Goal: Find specific page/section

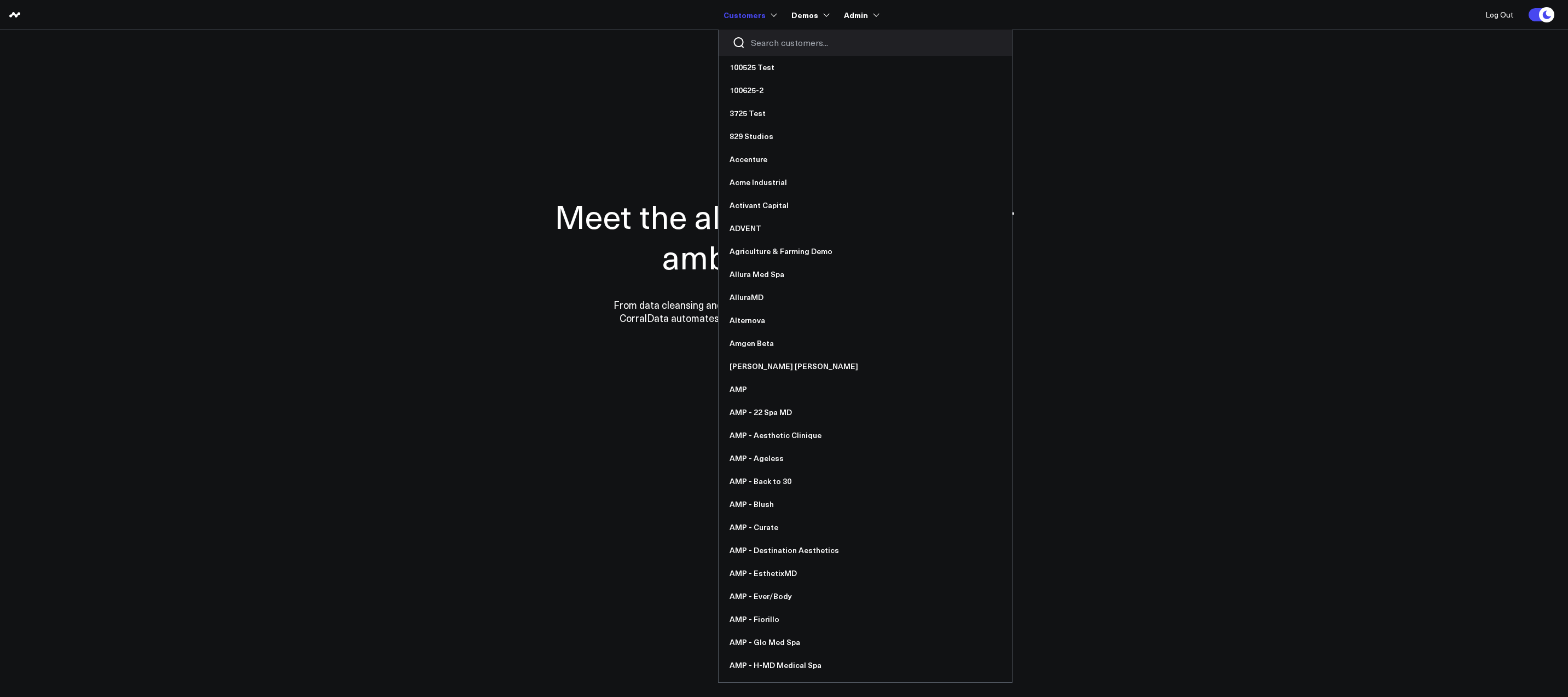
click at [758, 14] on link "Customers" at bounding box center [750, 14] width 51 height 20
click at [759, 42] on input "Search customers input" at bounding box center [874, 42] width 247 height 12
type input "n"
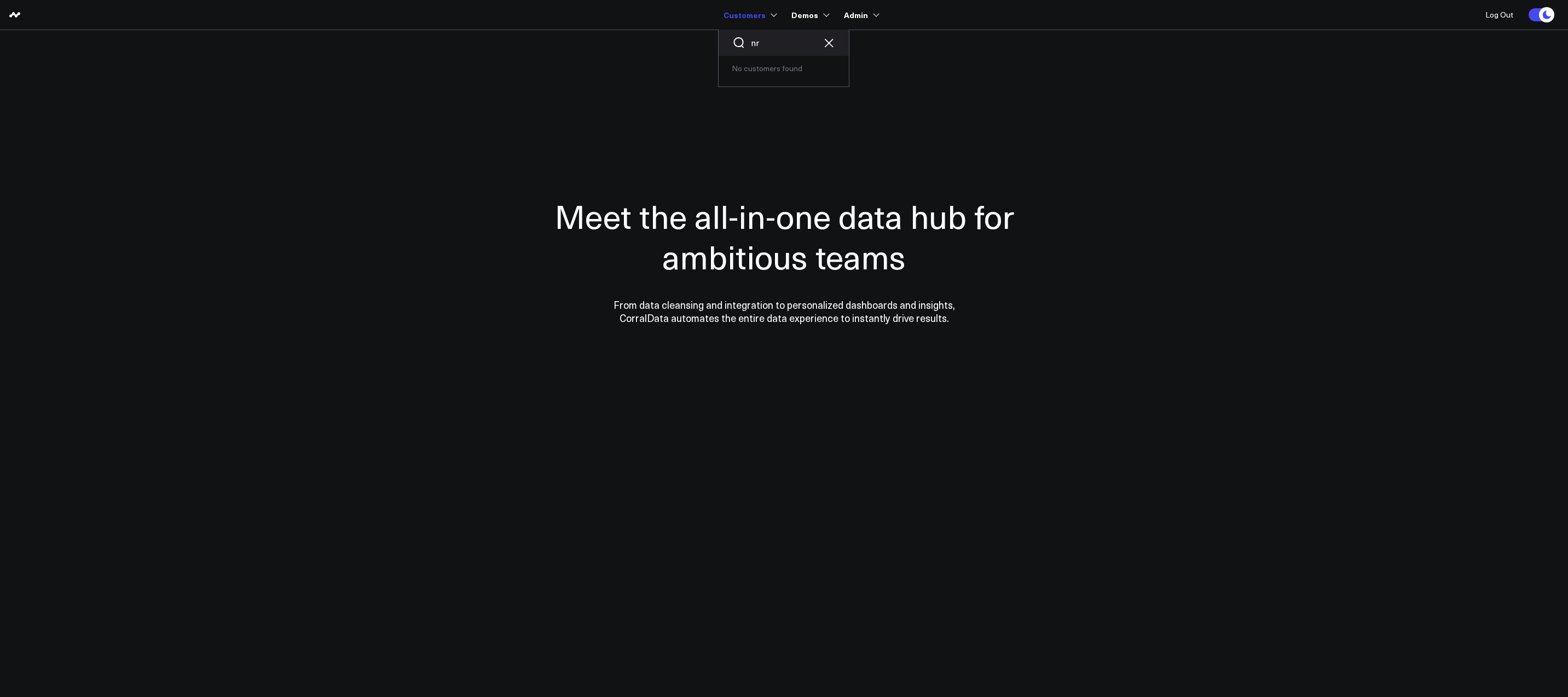
click at [771, 48] on input "nr" at bounding box center [784, 42] width 66 height 12
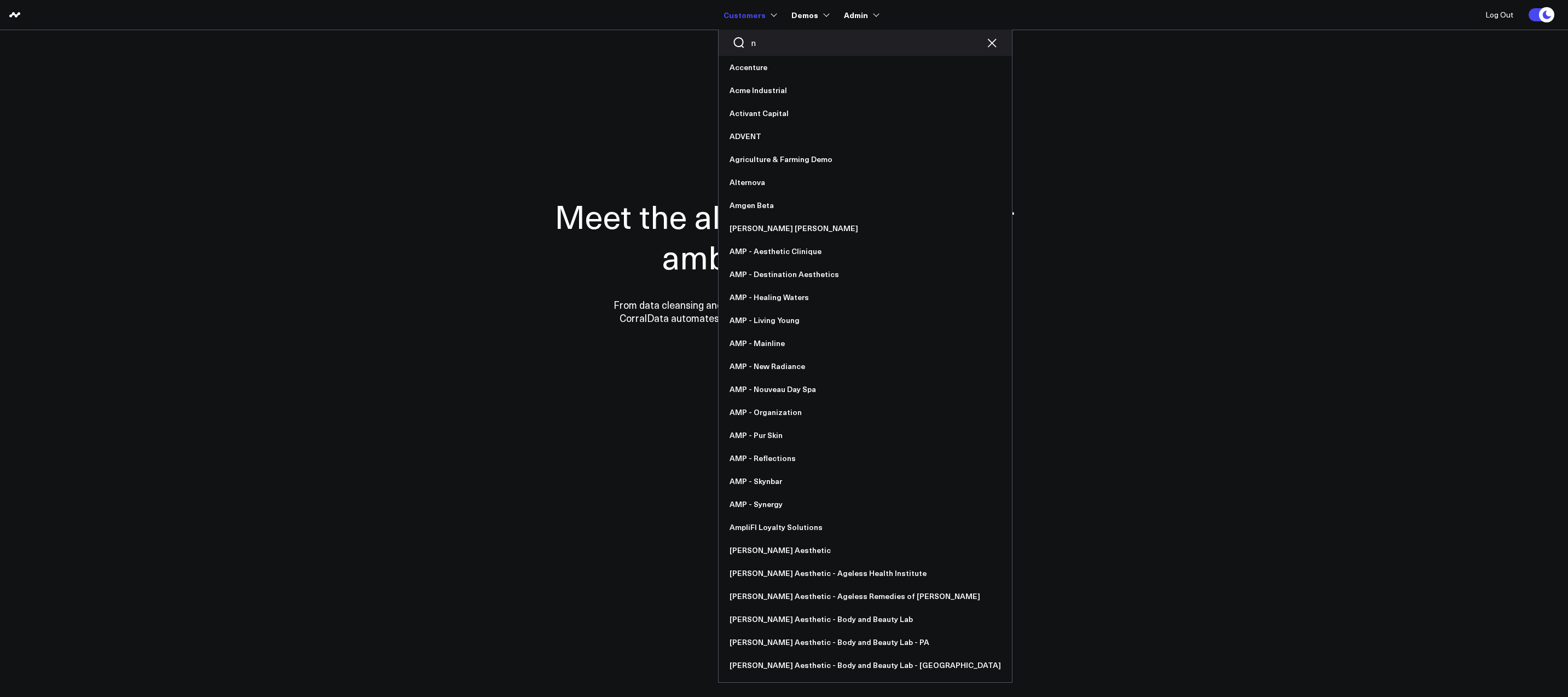
click at [763, 40] on input "n" at bounding box center [865, 42] width 229 height 12
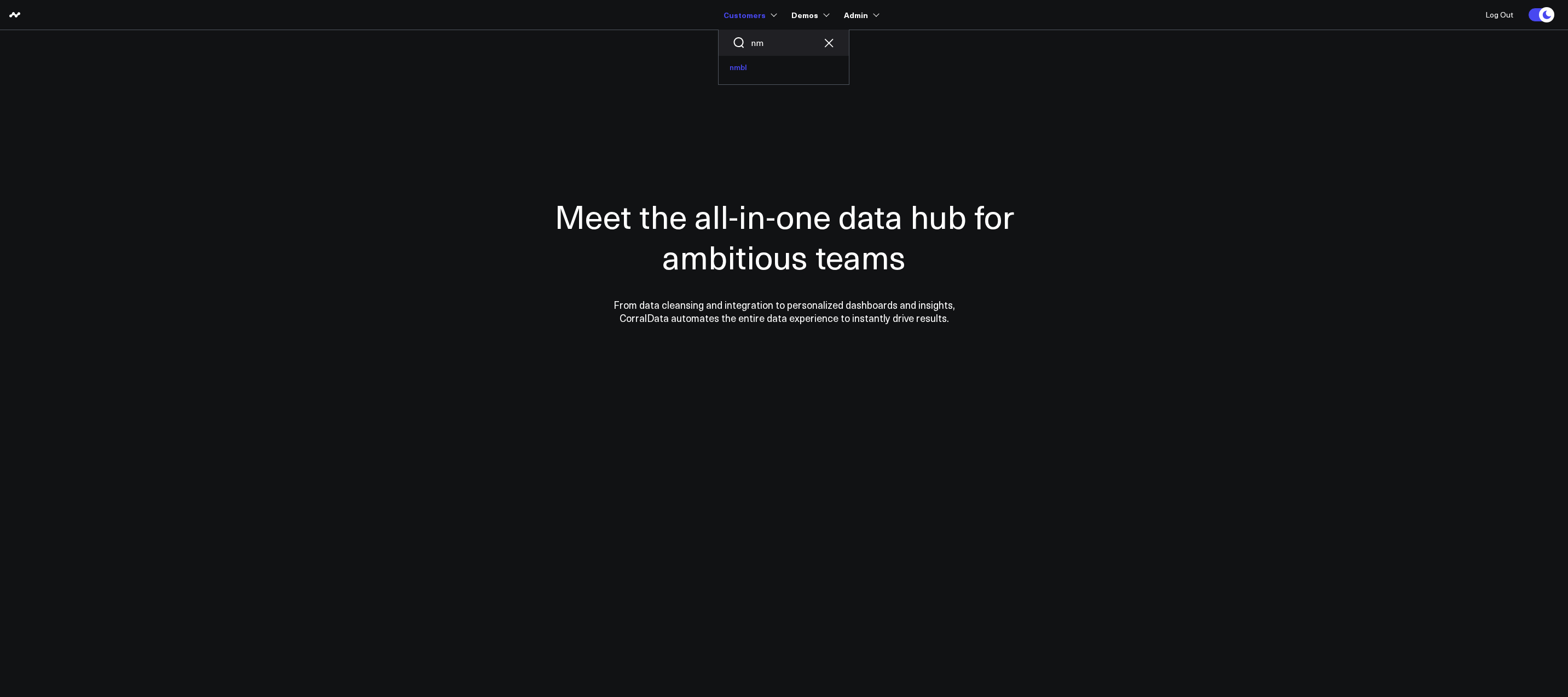
type input "nm"
click at [748, 62] on link "nmbl" at bounding box center [783, 67] width 130 height 23
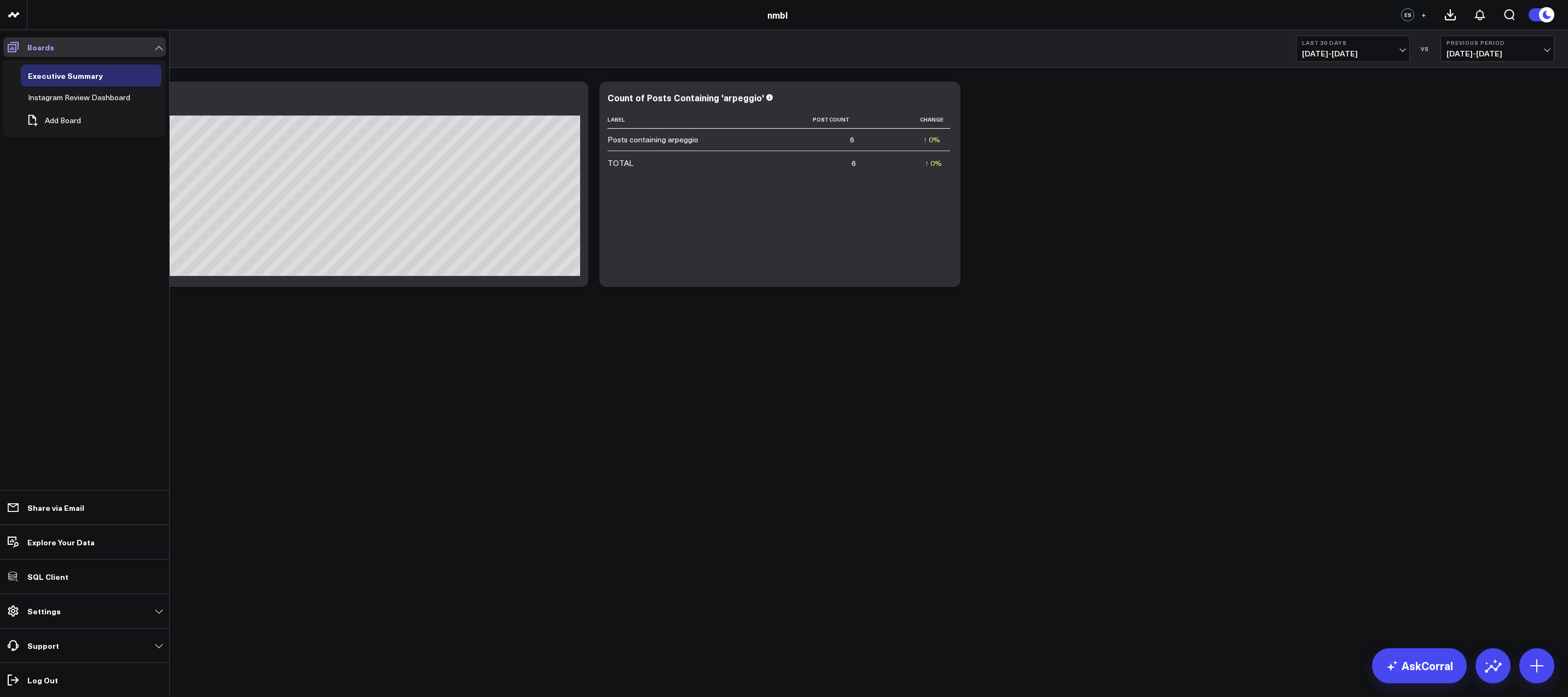
click at [14, 52] on icon at bounding box center [12, 47] width 13 height 13
click at [41, 99] on div "Instagram Review Dashboard" at bounding box center [79, 97] width 108 height 13
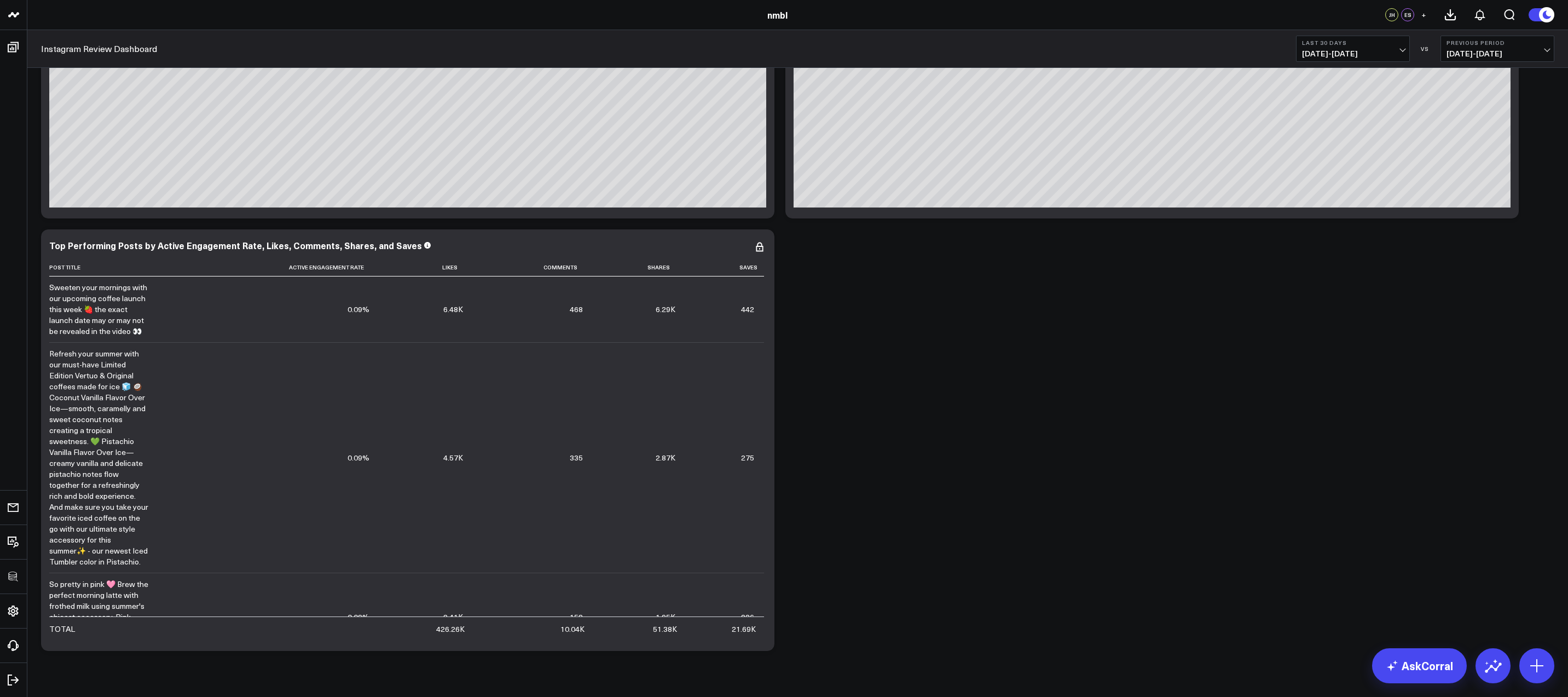
scroll to position [94, 0]
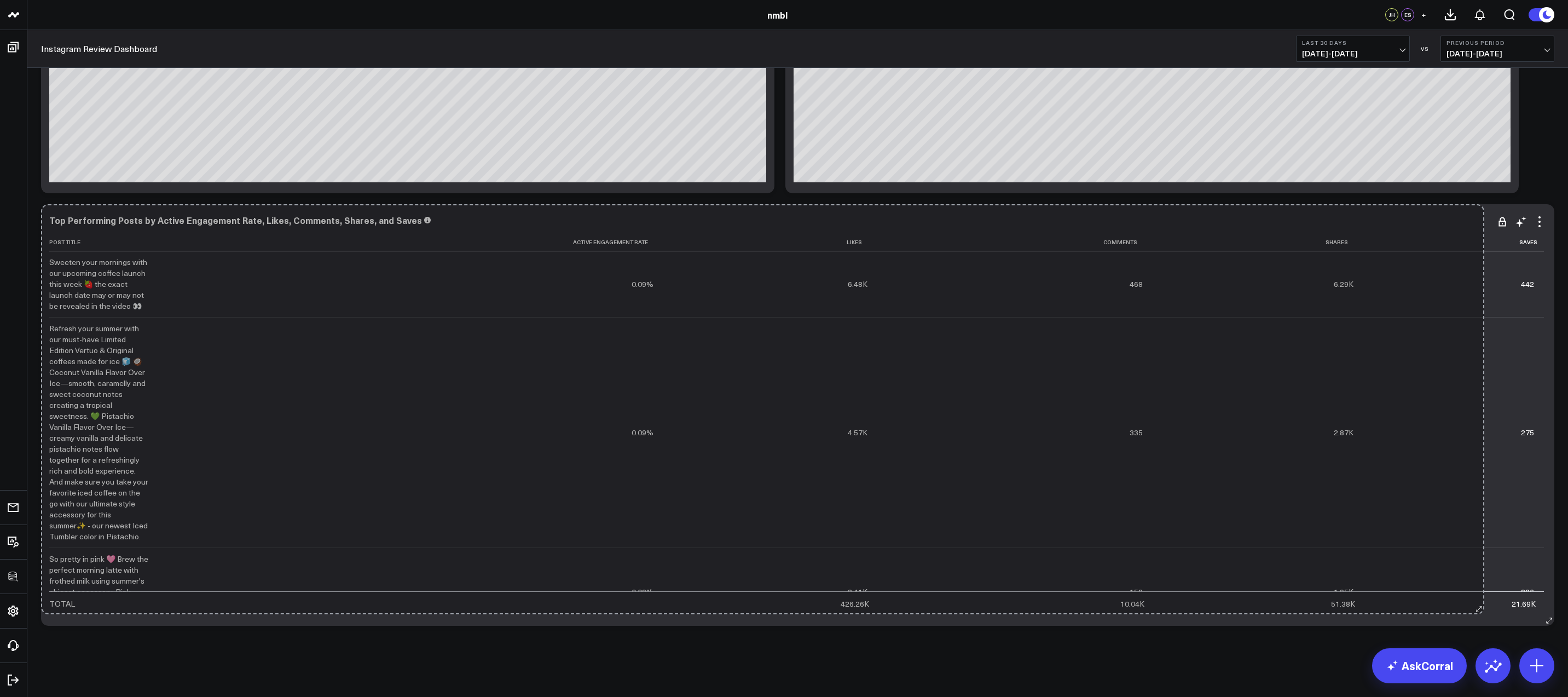
drag, startPoint x: 851, startPoint y: 619, endPoint x: 1482, endPoint y: 608, distance: 631.1
click at [1482, 608] on div "Top Performing Posts by Active Engagement Rate, Likes, Comments, Shares, and Sa…" at bounding box center [798, 415] width 1513 height 421
